Goal: Use online tool/utility: Utilize a website feature to perform a specific function

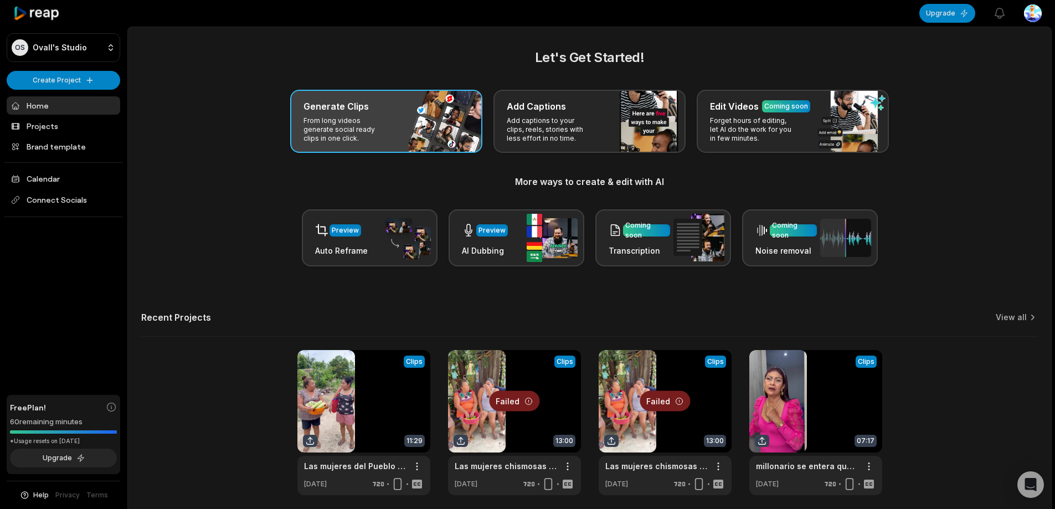
click at [386, 132] on p "From long videos generate social ready clips in one click." at bounding box center [346, 129] width 86 height 27
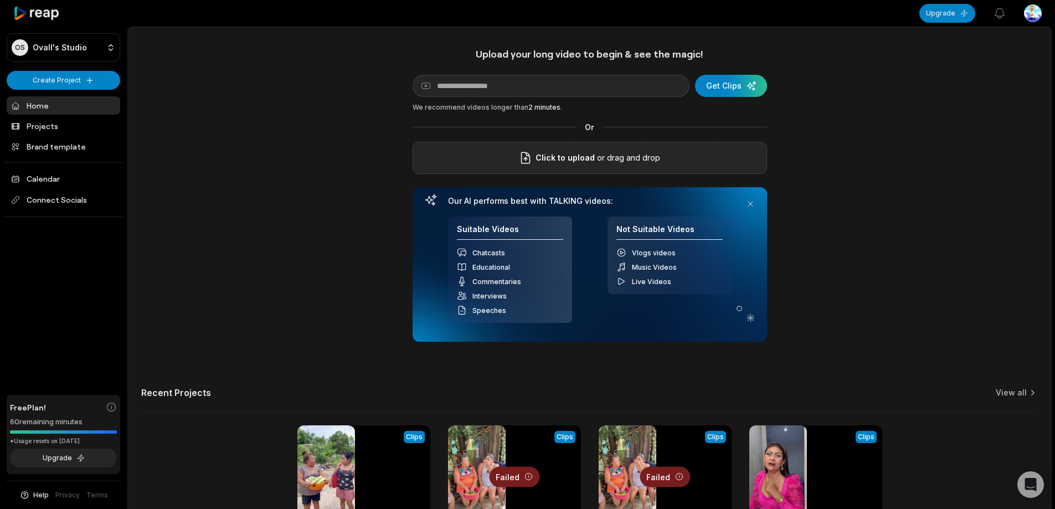
click at [546, 161] on span "Click to upload" at bounding box center [564, 157] width 59 height 13
click at [0, 0] on input "Click to upload" at bounding box center [0, 0] width 0 height 0
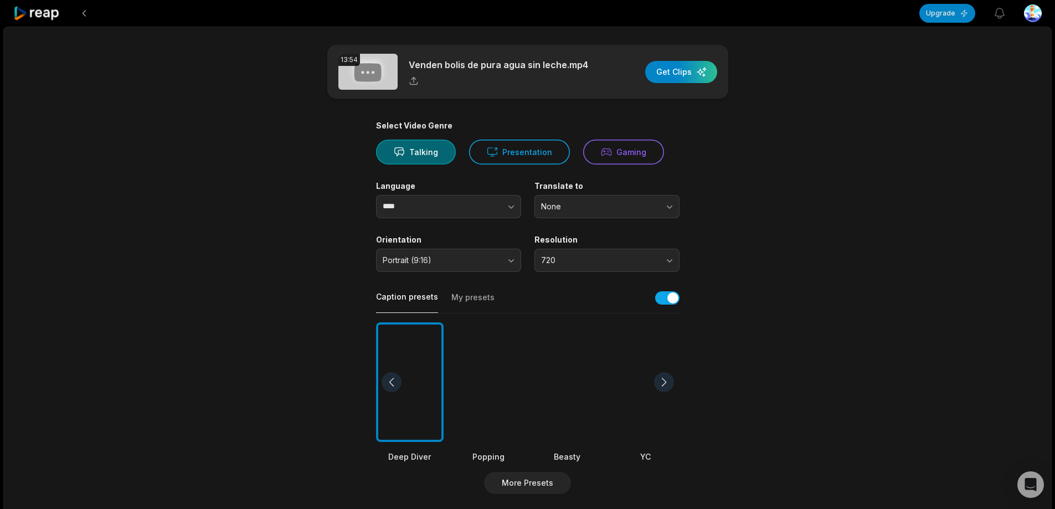
click at [585, 368] on div at bounding box center [567, 382] width 68 height 120
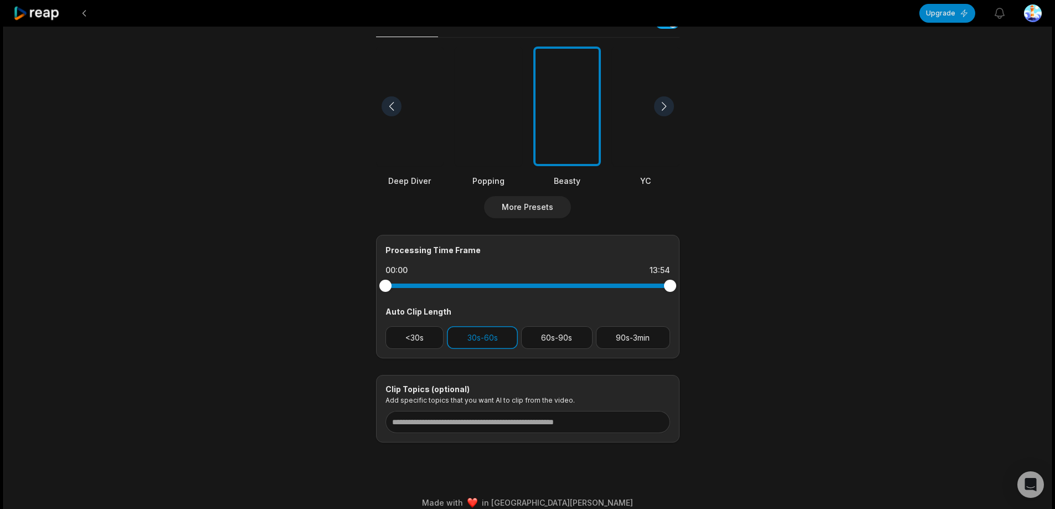
scroll to position [277, 0]
click at [657, 335] on button "90s-3min" at bounding box center [633, 336] width 74 height 23
click at [470, 334] on button "30s-60s" at bounding box center [482, 336] width 71 height 23
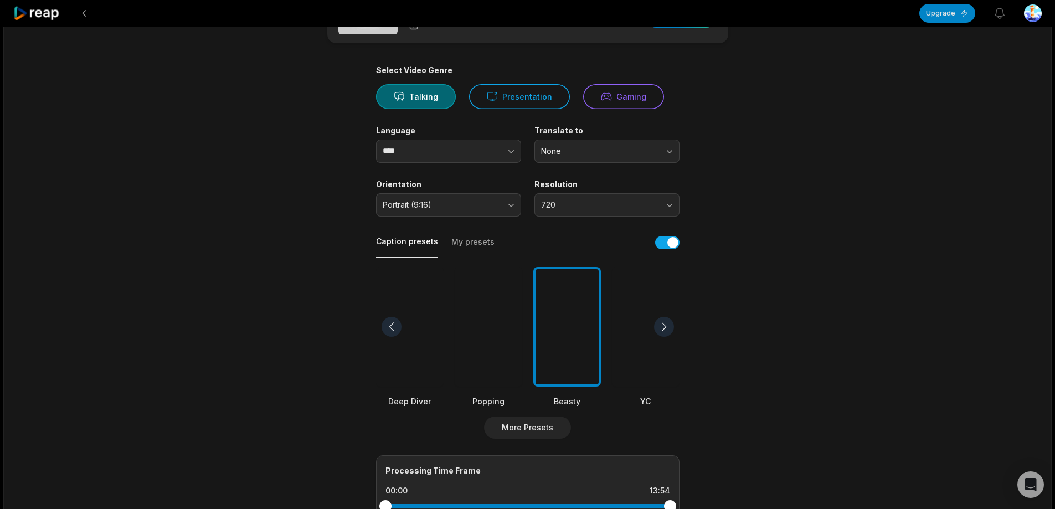
scroll to position [0, 0]
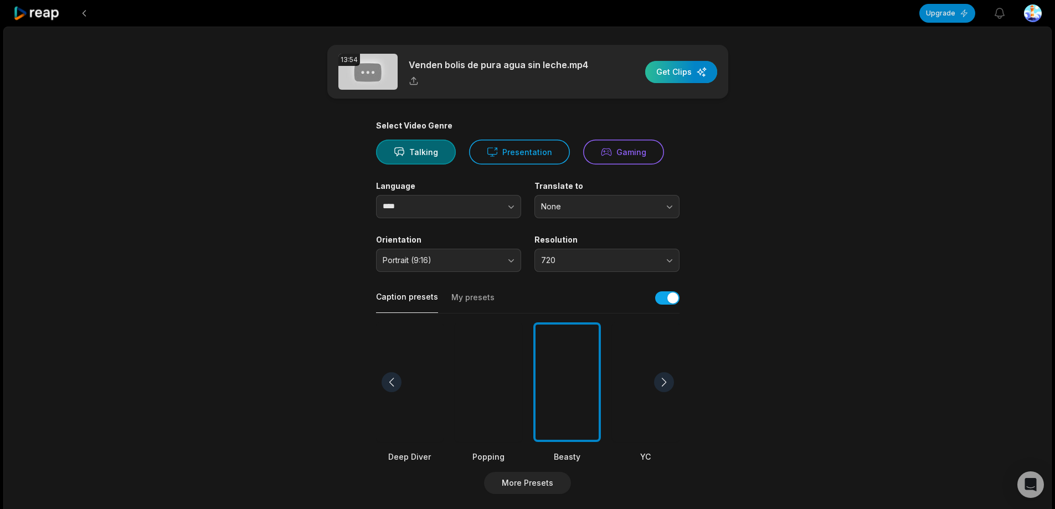
click at [677, 65] on div "button" at bounding box center [681, 72] width 72 height 22
